Goal: Information Seeking & Learning: Find specific page/section

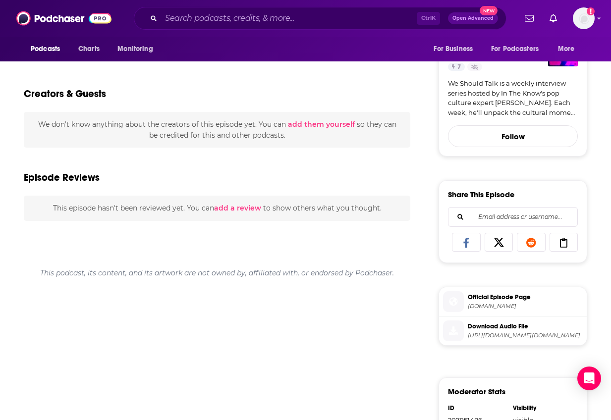
scroll to position [300, 0]
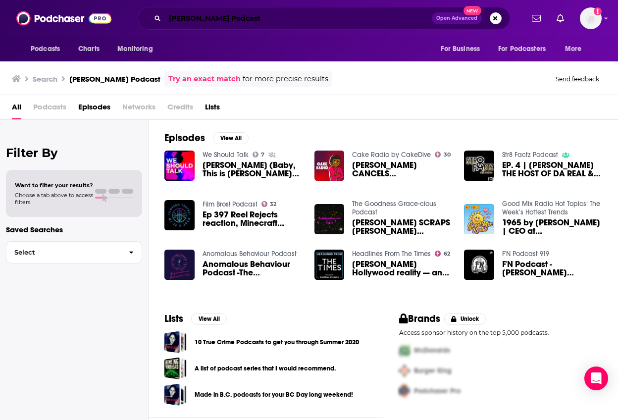
click at [226, 13] on input "[PERSON_NAME] Podcast" at bounding box center [298, 18] width 267 height 16
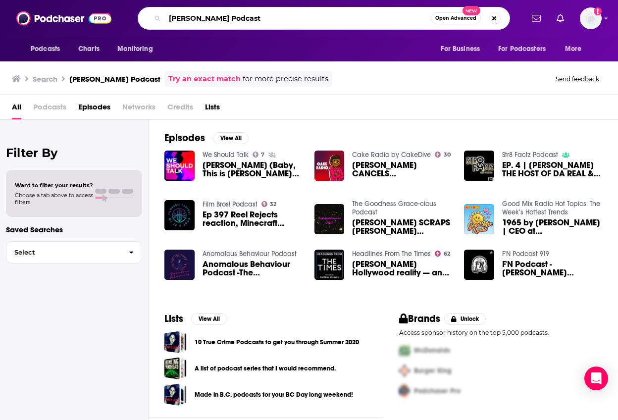
click at [226, 13] on input "[PERSON_NAME] Podcast" at bounding box center [298, 18] width 266 height 16
type input "baby this is [PERSON_NAME]"
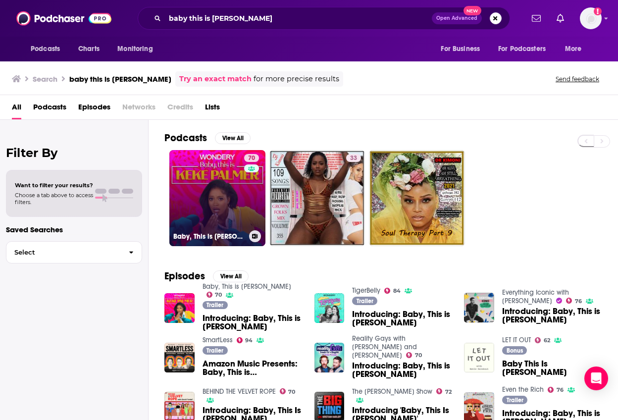
click at [208, 216] on link "70 Baby, This is [PERSON_NAME]" at bounding box center [217, 198] width 96 height 96
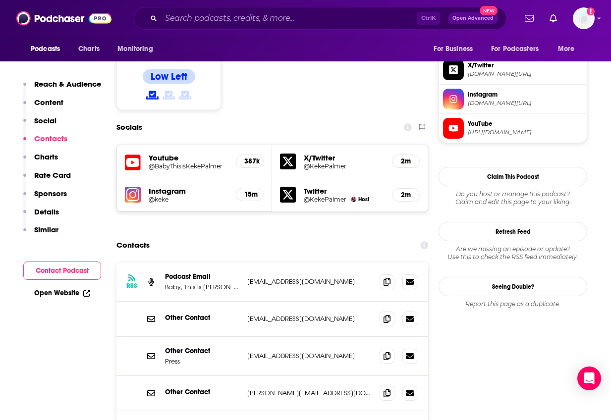
scroll to position [842, 0]
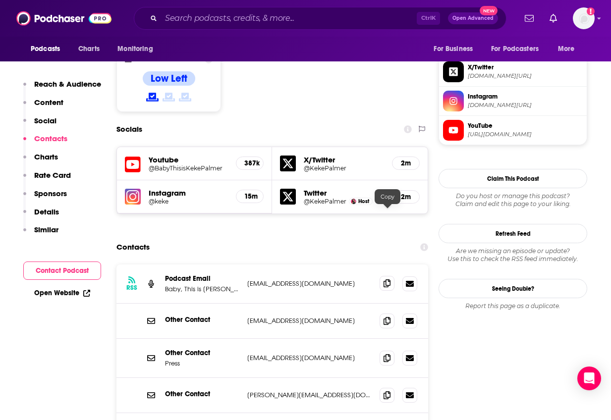
click at [385, 279] on icon at bounding box center [386, 283] width 7 height 8
